Goal: Find specific page/section: Find specific page/section

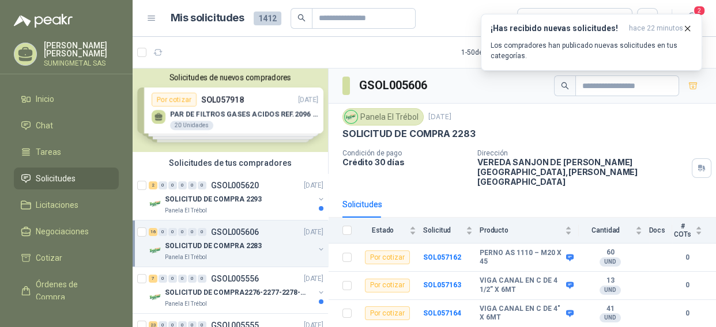
scroll to position [380, 0]
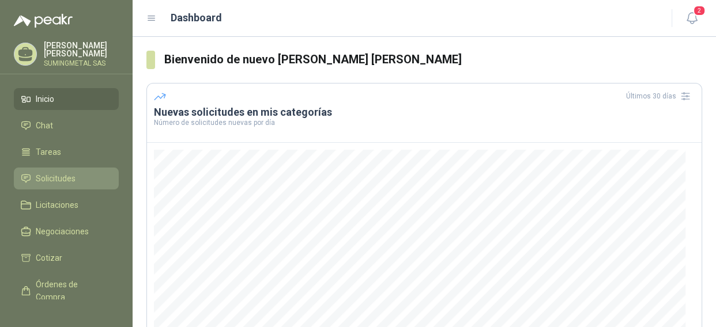
click at [75, 176] on li "Solicitudes" at bounding box center [66, 178] width 91 height 13
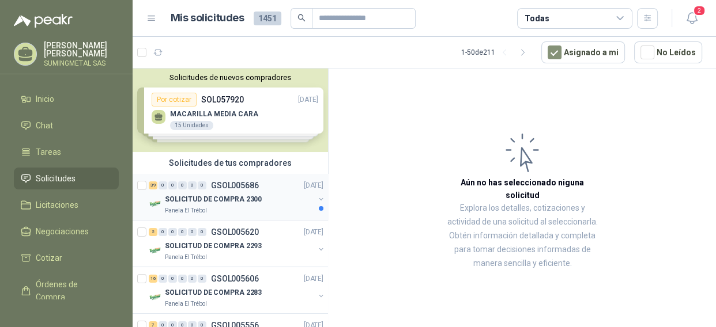
click at [198, 201] on p "SOLICITUD DE COMPRA 2300" at bounding box center [213, 199] width 97 height 11
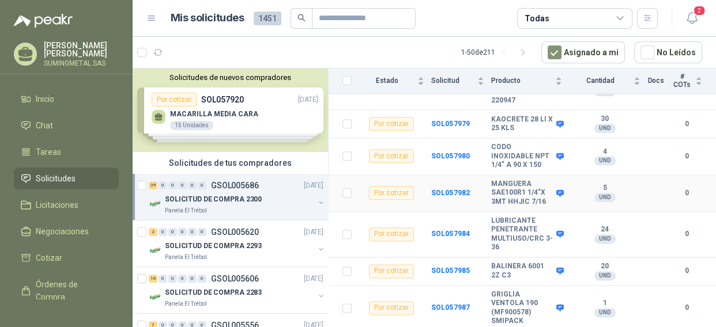
scroll to position [1344, 0]
